Goal: Check status

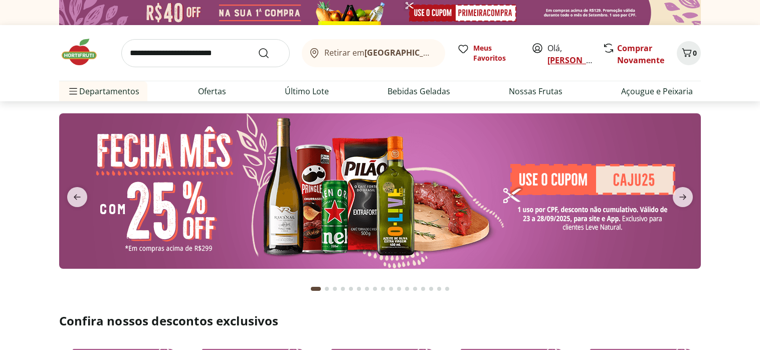
click at [554, 60] on link "[PERSON_NAME]" at bounding box center [580, 60] width 65 height 11
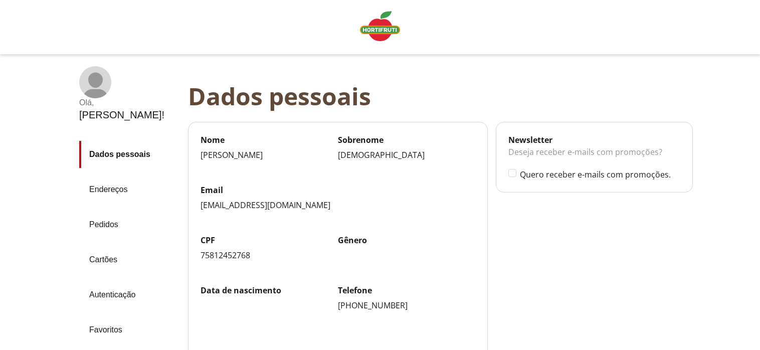
click at [104, 211] on link "Pedidos" at bounding box center [129, 224] width 101 height 27
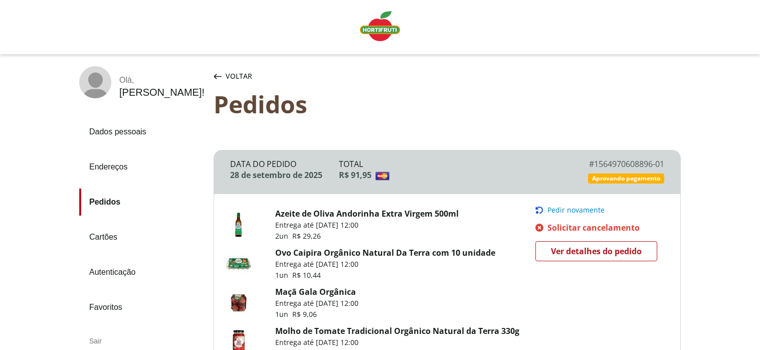
click at [600, 256] on span "Ver detalhes do pedido" at bounding box center [596, 251] width 91 height 15
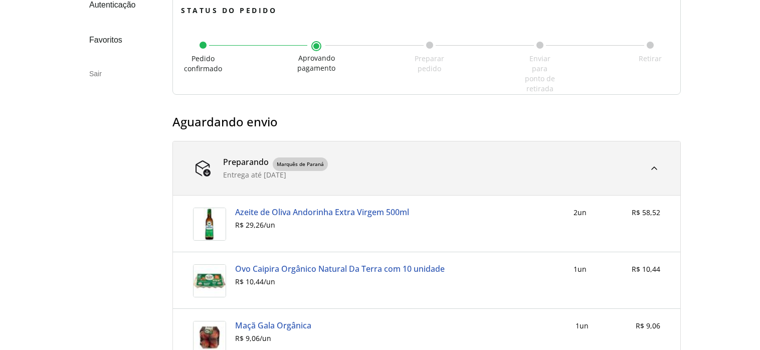
scroll to position [341, 0]
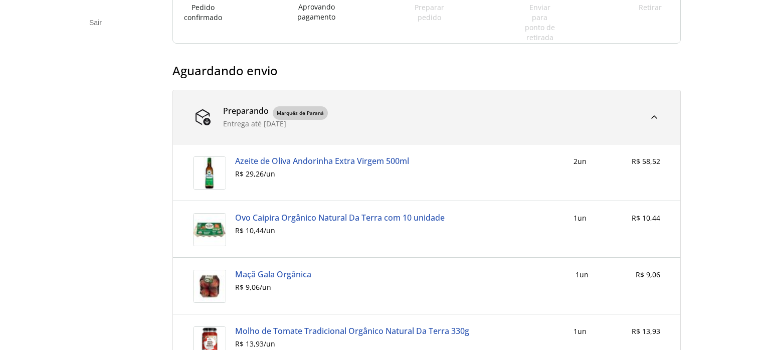
click at [652, 121] on div at bounding box center [654, 117] width 12 height 12
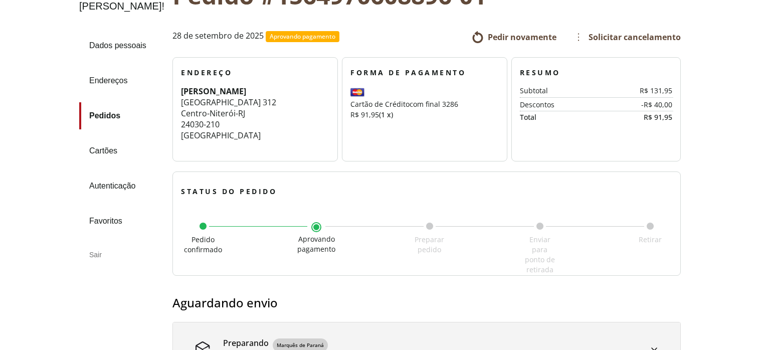
scroll to position [23, 0]
